Goal: Entertainment & Leisure: Consume media (video, audio)

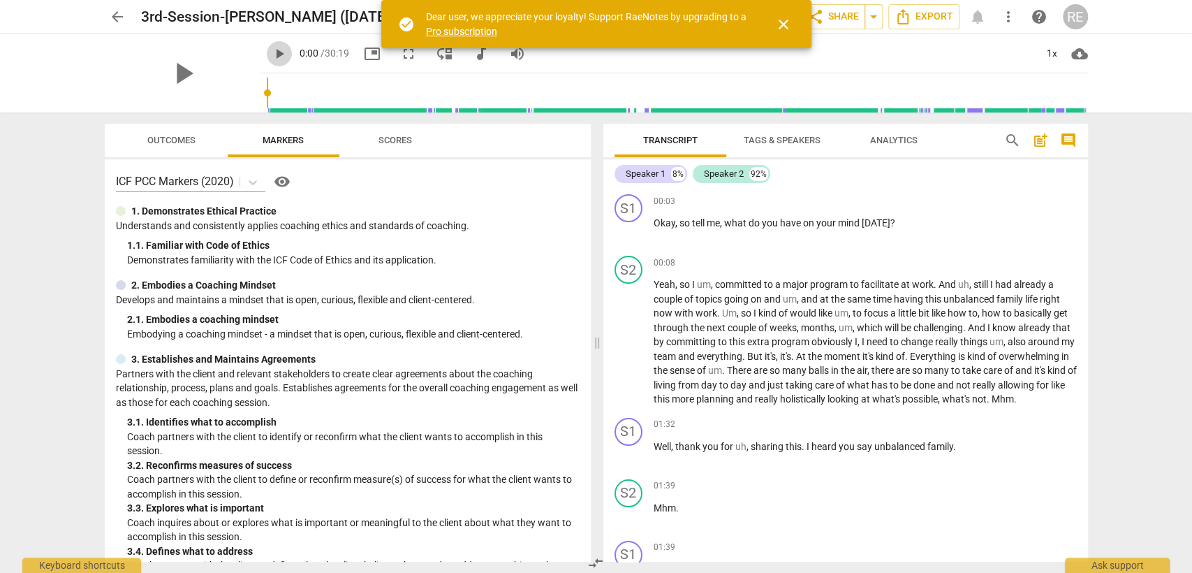
click at [271, 56] on span "play_arrow" at bounding box center [279, 53] width 17 height 17
click at [1045, 51] on div "1x" at bounding box center [1052, 54] width 27 height 22
click at [1042, 143] on li "1.5x" at bounding box center [1061, 134] width 47 height 27
click at [626, 459] on button "pause" at bounding box center [629, 454] width 22 height 22
click at [626, 459] on button "play_arrow" at bounding box center [629, 454] width 22 height 22
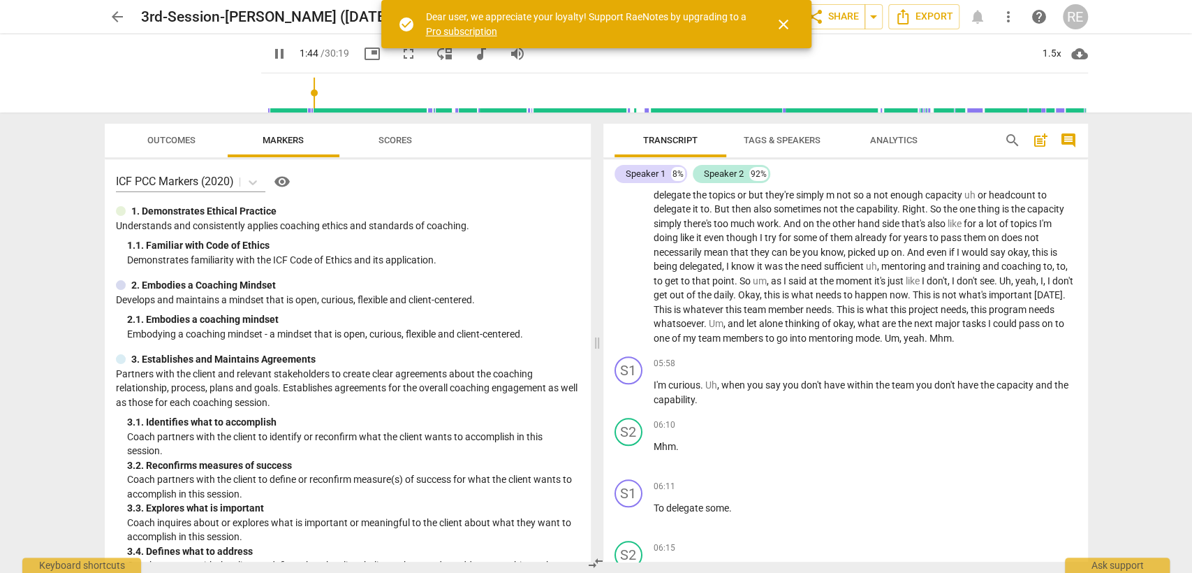
scroll to position [728, 0]
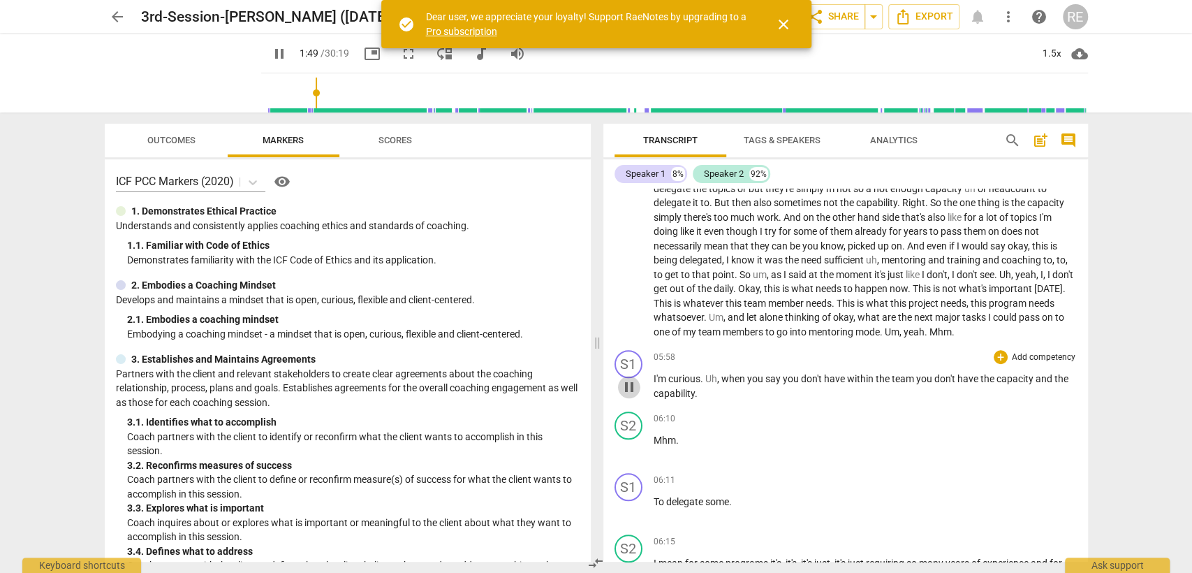
click at [633, 395] on span "pause" at bounding box center [629, 386] width 17 height 17
click at [633, 395] on span "play_arrow" at bounding box center [629, 386] width 17 height 17
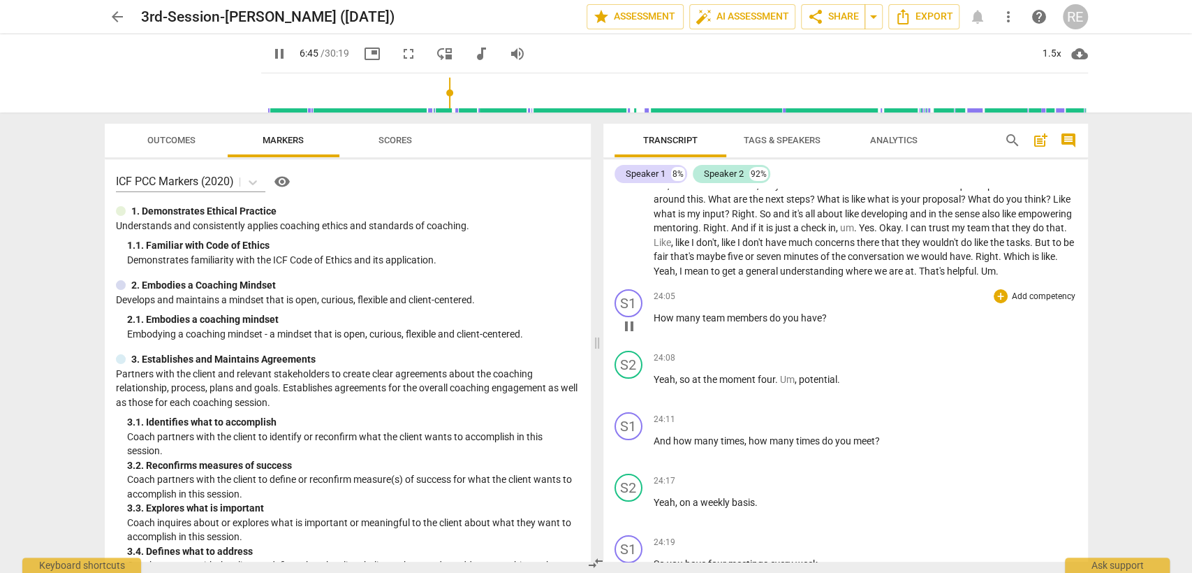
scroll to position [3521, 0]
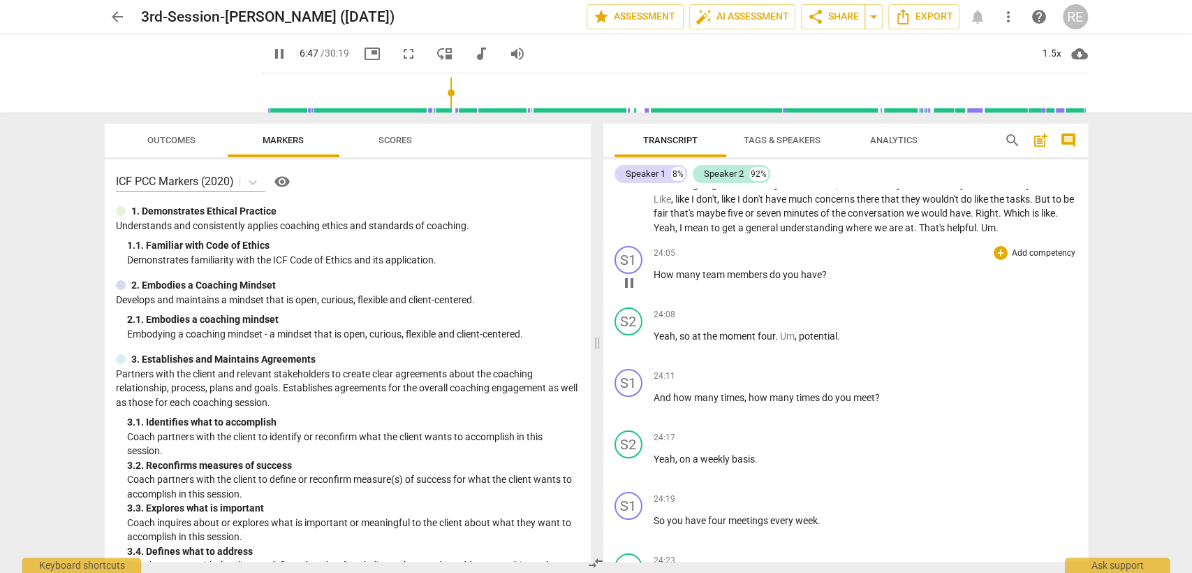
click at [636, 419] on div "S1 play_arrow pause" at bounding box center [633, 394] width 39 height 50
click at [629, 414] on span "pause" at bounding box center [629, 405] width 17 height 17
click at [629, 414] on span "play_arrow" at bounding box center [629, 405] width 17 height 17
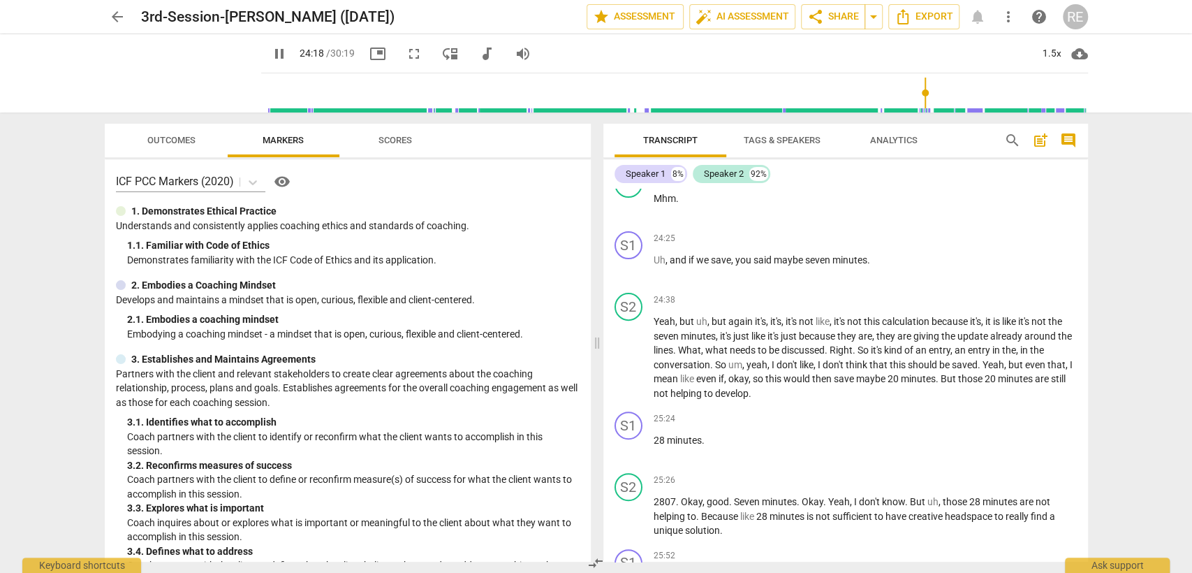
scroll to position [3906, 0]
click at [632, 275] on span "pause" at bounding box center [629, 266] width 17 height 17
click at [632, 275] on span "play_arrow" at bounding box center [629, 266] width 17 height 17
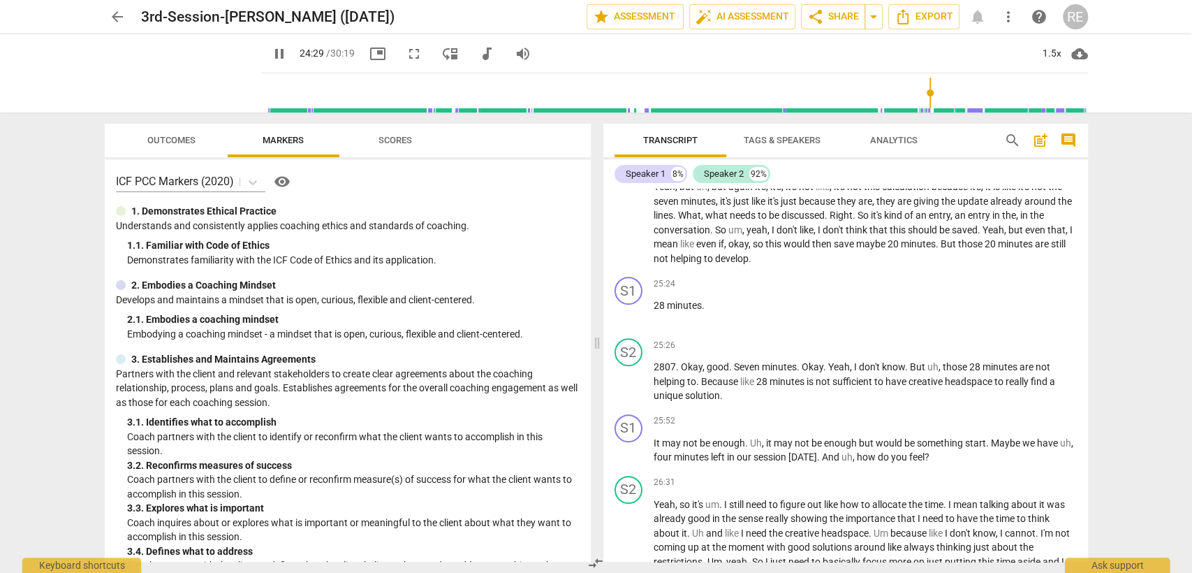
scroll to position [4049, 0]
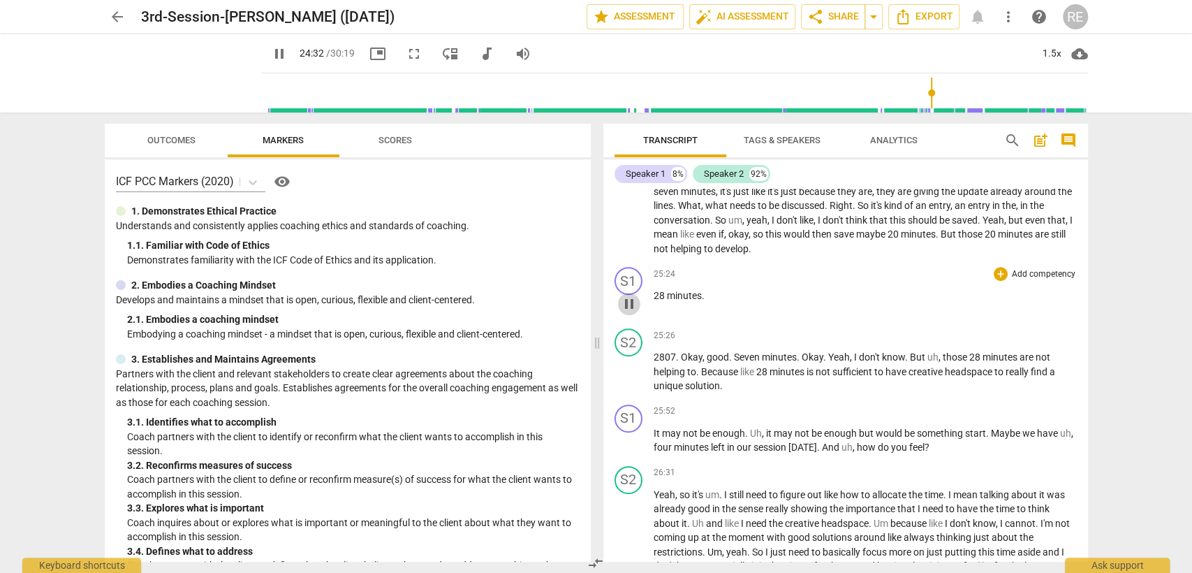
click at [636, 315] on button "pause" at bounding box center [629, 304] width 22 height 22
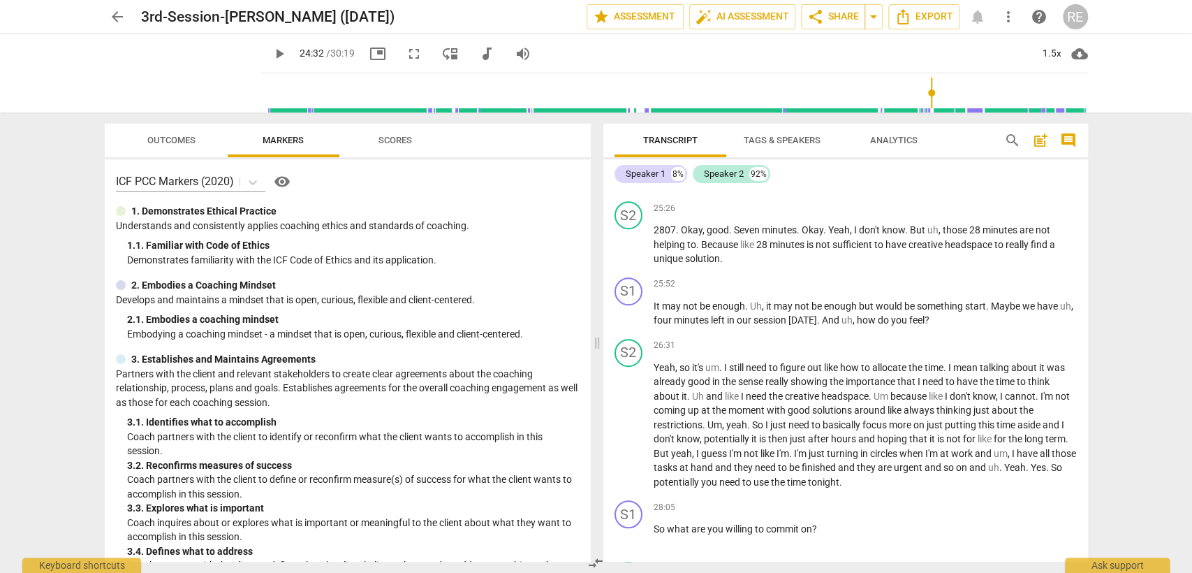
scroll to position [4215, 0]
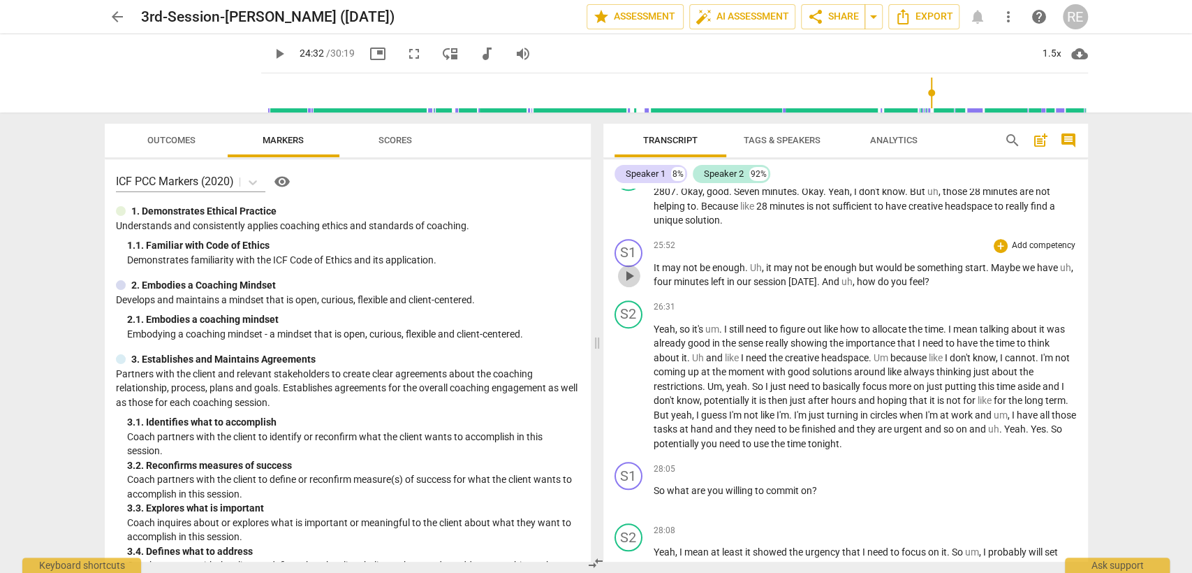
click at [628, 284] on span "play_arrow" at bounding box center [629, 275] width 17 height 17
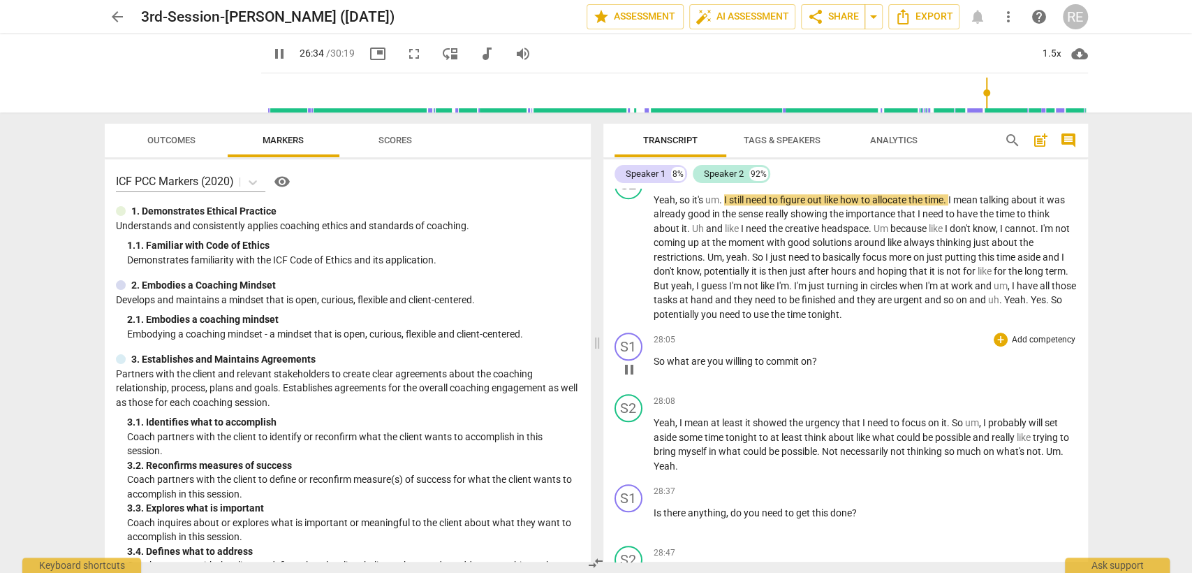
scroll to position [4428, 0]
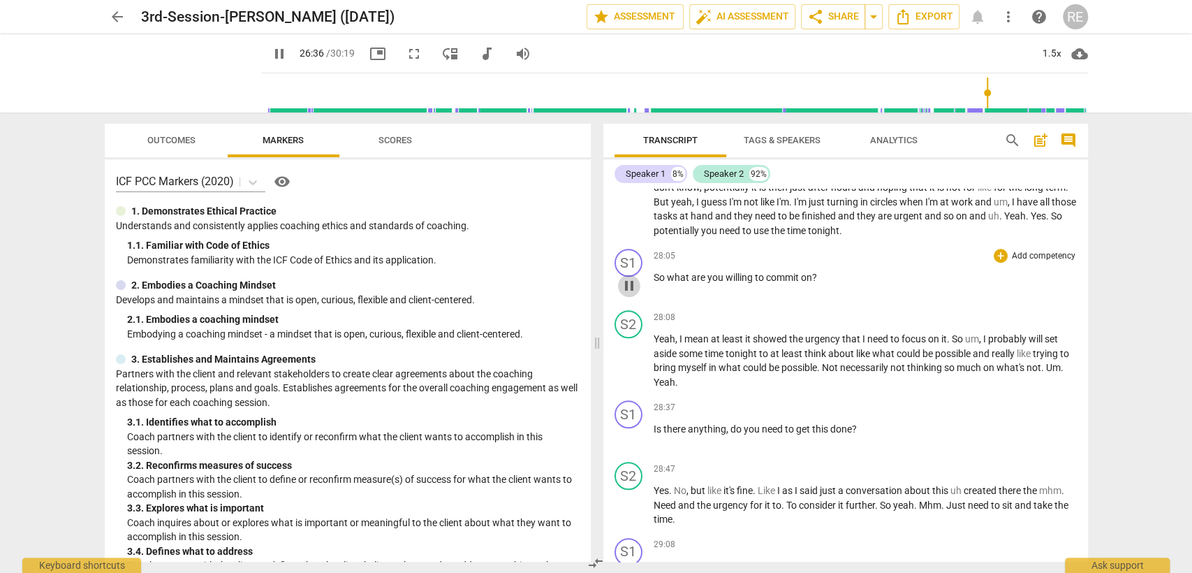
click at [626, 297] on button "pause" at bounding box center [629, 285] width 22 height 22
click at [626, 297] on button "play_arrow" at bounding box center [629, 285] width 22 height 22
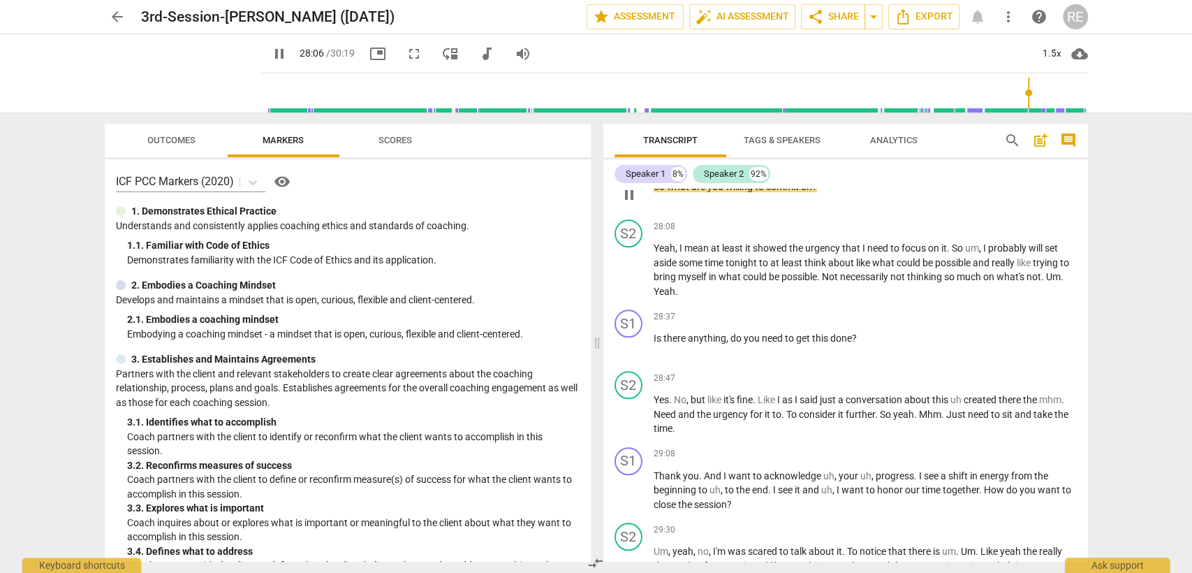
scroll to position [4529, 0]
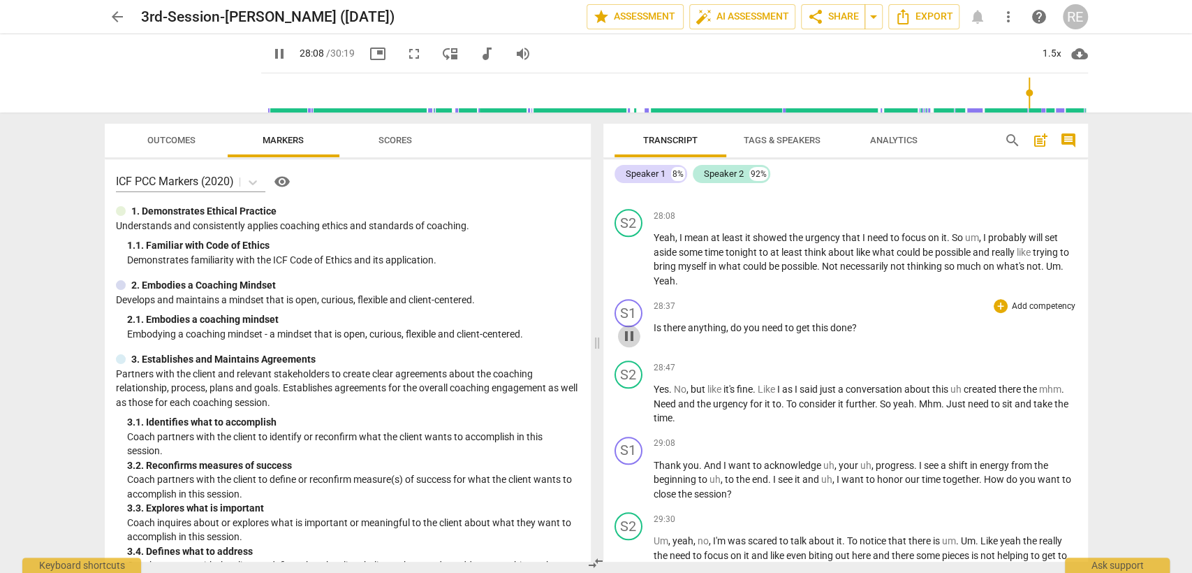
click at [629, 344] on span "pause" at bounding box center [629, 335] width 17 height 17
type input "1689"
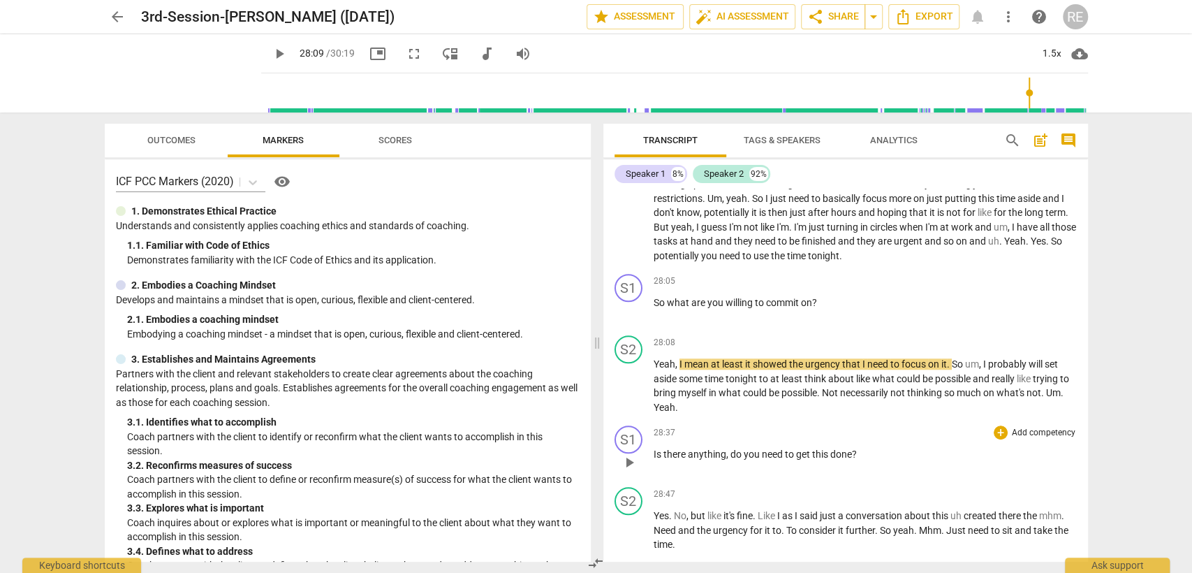
scroll to position [4429, 0]
